Goal: Task Accomplishment & Management: Complete application form

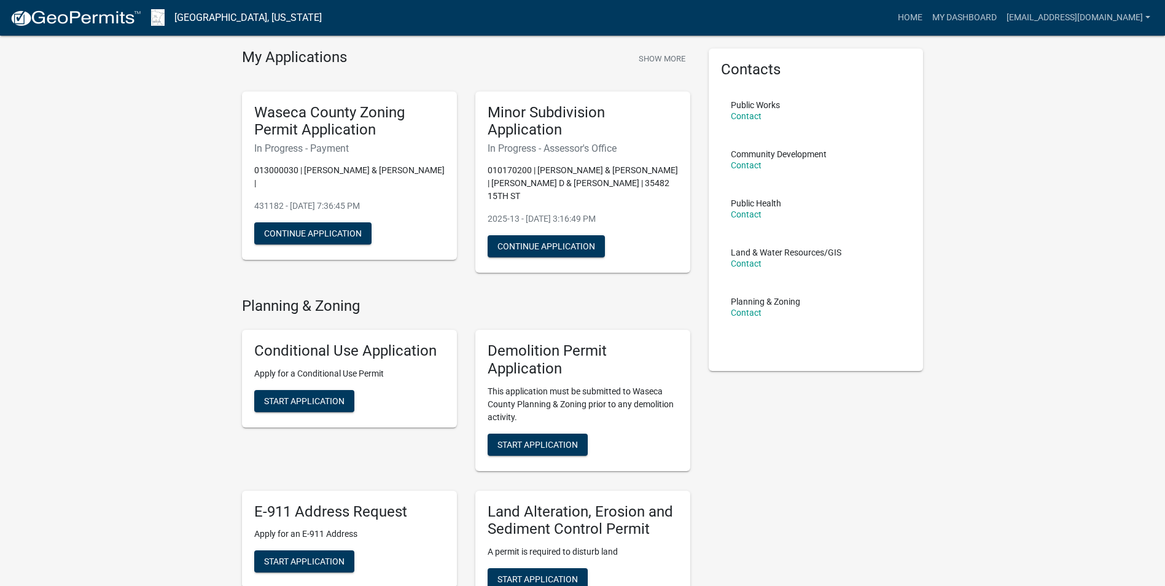
scroll to position [61, 0]
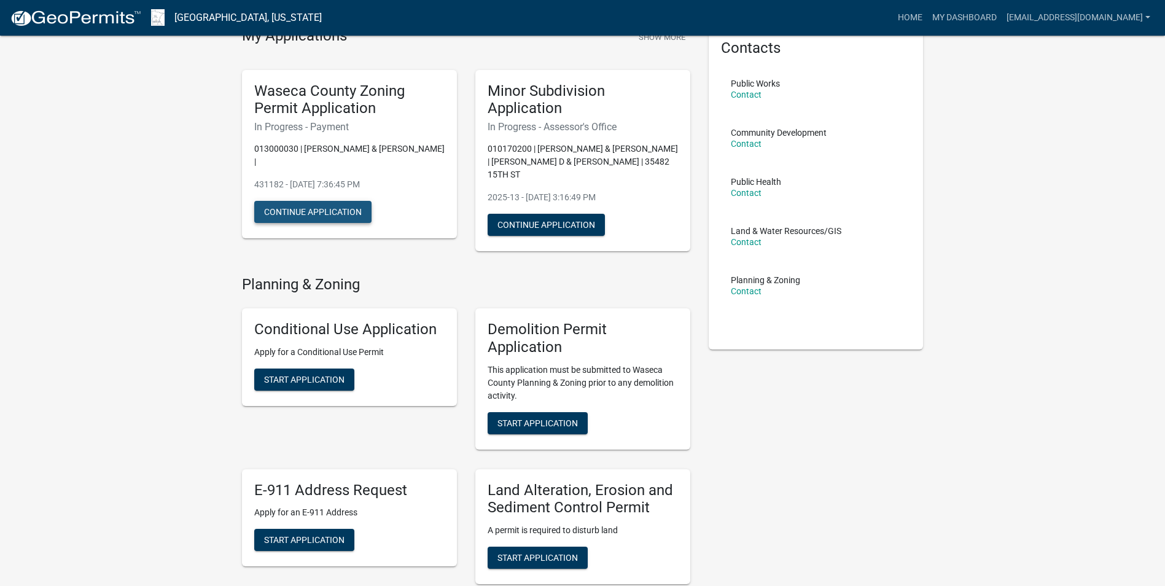
click at [307, 201] on button "Continue Application" at bounding box center [312, 212] width 117 height 22
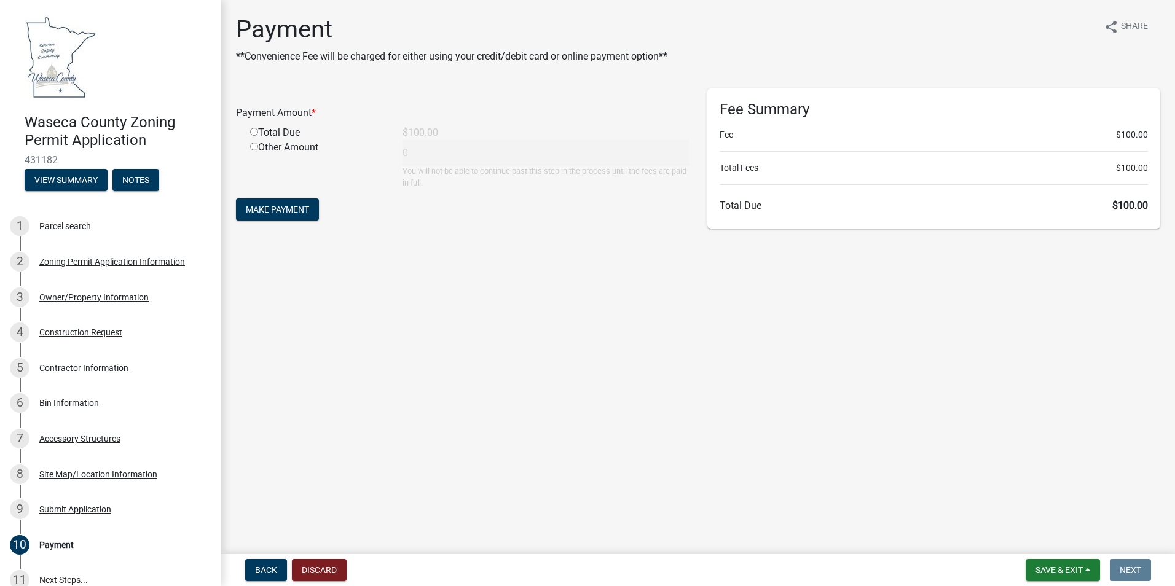
click at [254, 133] on input "radio" at bounding box center [254, 132] width 8 height 8
radio input "true"
type input "100"
click at [258, 208] on span "Make Payment" at bounding box center [277, 210] width 63 height 10
